Goal: Find specific page/section

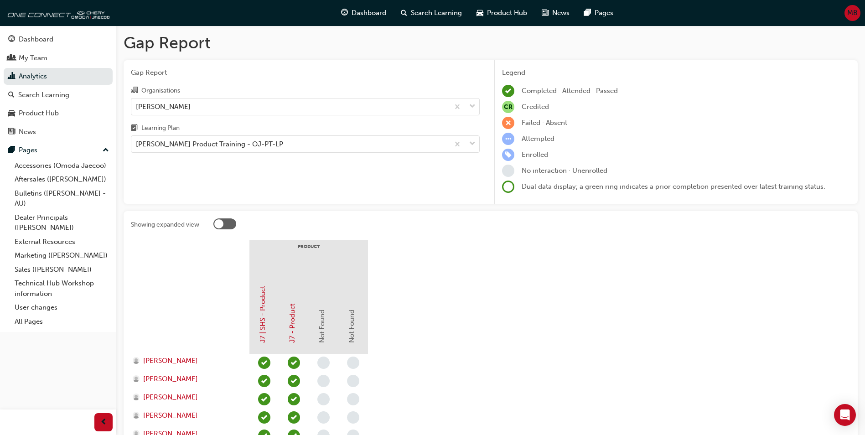
scroll to position [159, 0]
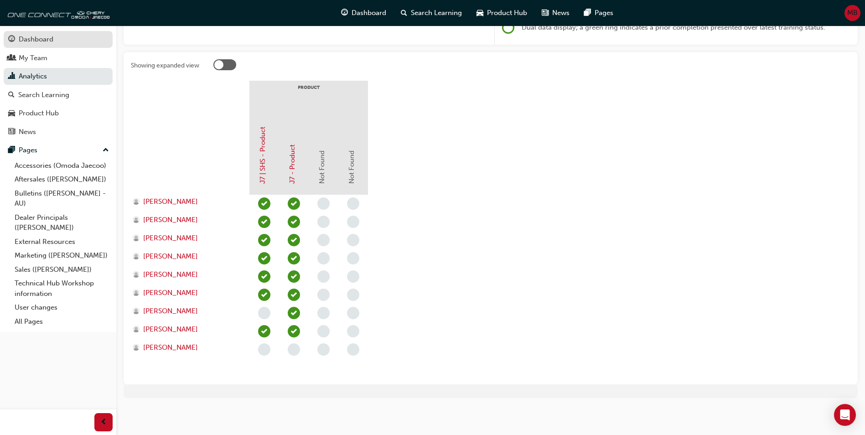
click at [45, 40] on div "Dashboard" at bounding box center [36, 39] width 35 height 10
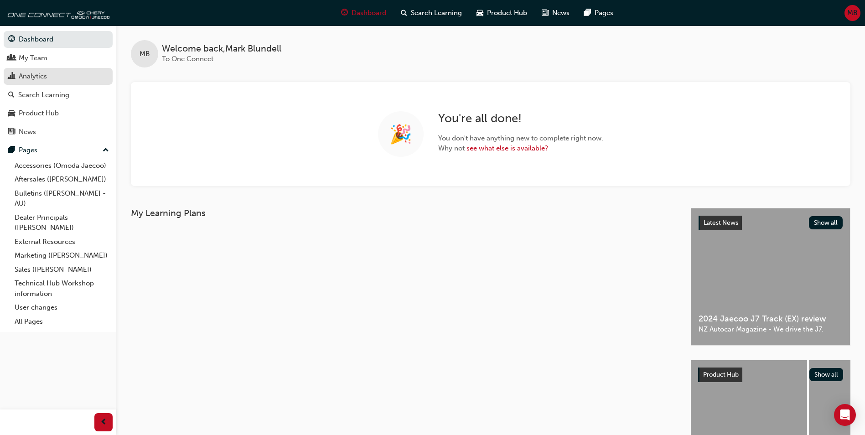
click at [41, 74] on div "Analytics" at bounding box center [33, 76] width 28 height 10
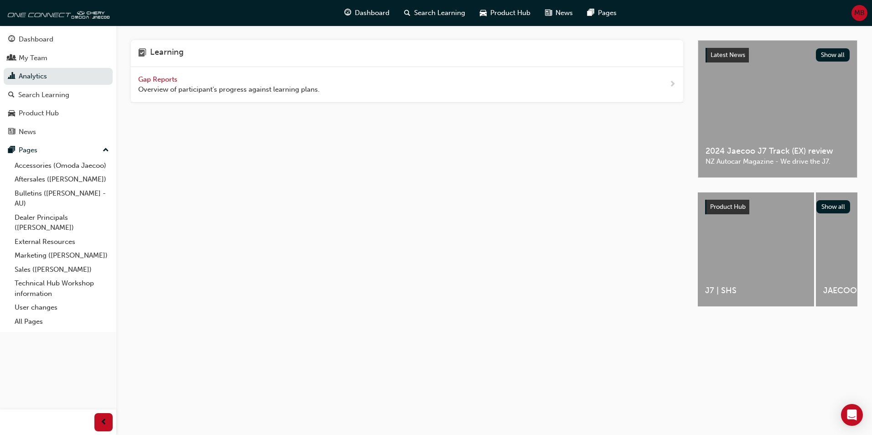
click at [150, 78] on span "Gap Reports" at bounding box center [158, 79] width 41 height 8
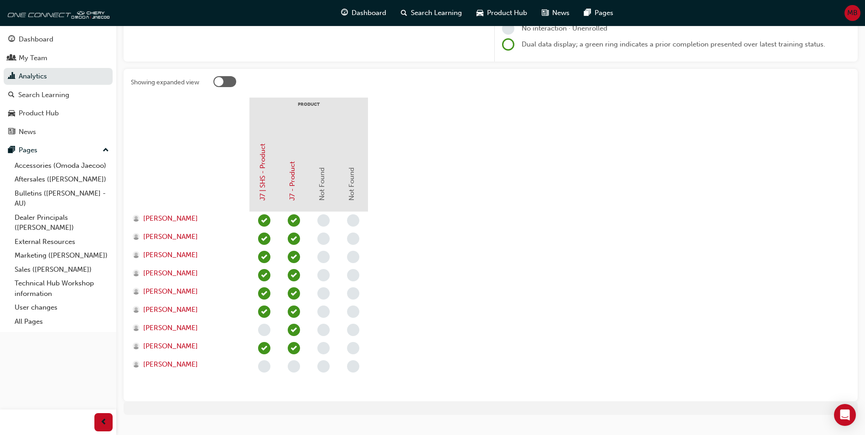
scroll to position [160, 0]
